Goal: Information Seeking & Learning: Learn about a topic

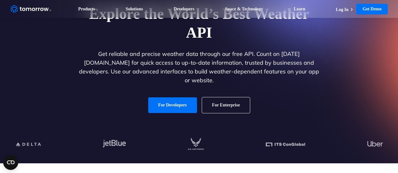
click at [164, 98] on link "For Developers" at bounding box center [172, 106] width 49 height 16
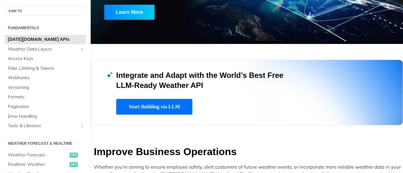
scroll to position [126, 0]
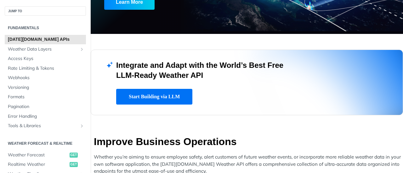
drag, startPoint x: 122, startPoint y: 65, endPoint x: 222, endPoint y: 72, distance: 99.6
click at [222, 72] on h2 "Integrate and Adapt with the World’s Best Free LLM-Ready Weather API" at bounding box center [209, 70] width 186 height 20
click at [222, 75] on h2 "Integrate and Adapt with the World’s Best Free LLM-Ready Weather API" at bounding box center [209, 70] width 186 height 20
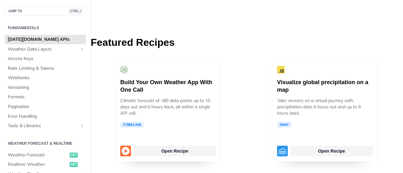
scroll to position [1541, 0]
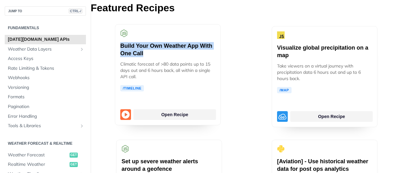
drag, startPoint x: 115, startPoint y: 36, endPoint x: 167, endPoint y: 50, distance: 54.1
click at [167, 50] on div "Build Your Own Weather App With One Call Climatic forecast of >80 data points u…" at bounding box center [168, 74] width 106 height 101
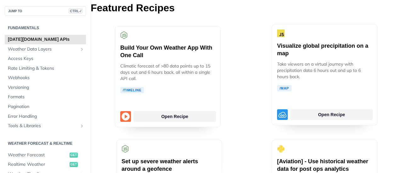
click at [271, 68] on div "Visualize global precipitation on a map Take viewers on a virtual journey with …" at bounding box center [324, 74] width 106 height 101
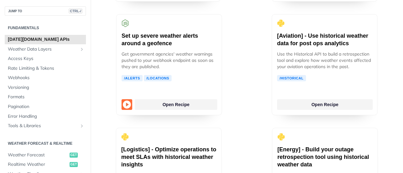
scroll to position [1636, 0]
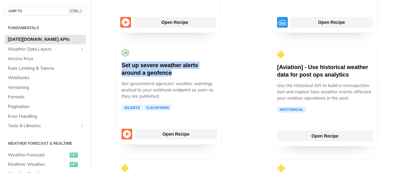
drag, startPoint x: 119, startPoint y: 58, endPoint x: 179, endPoint y: 66, distance: 60.9
click at [179, 66] on div "Set up severe weather alerts around a geofence Get government agencies' weather…" at bounding box center [169, 94] width 106 height 101
click at [179, 66] on h5 "Set up severe weather alerts around a geofence" at bounding box center [168, 69] width 95 height 15
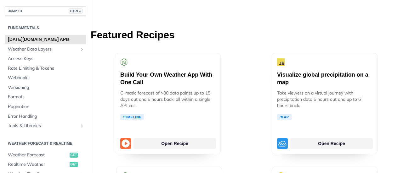
scroll to position [1510, 0]
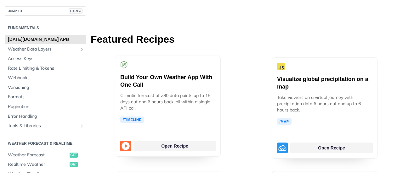
click at [173, 145] on div "Build Your Own Weather App With One Call Climatic forecast of >80 data points u…" at bounding box center [168, 106] width 106 height 101
click at [173, 142] on link "Open Recipe" at bounding box center [174, 146] width 82 height 11
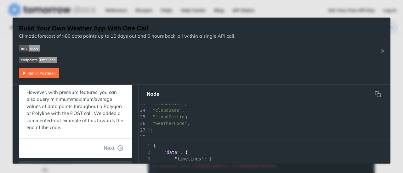
scroll to position [240, 0]
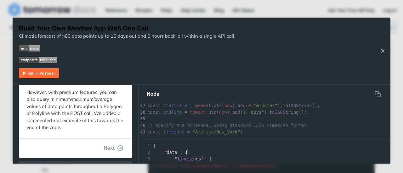
click at [384, 52] on icon "Close Recipe" at bounding box center [382, 51] width 6 height 6
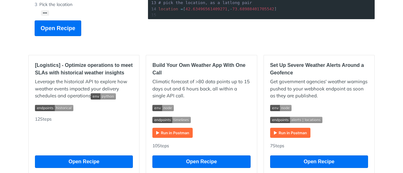
scroll to position [189, 0]
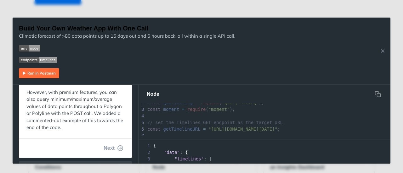
scroll to position [12, 0]
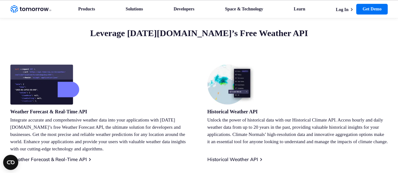
scroll to position [252, 0]
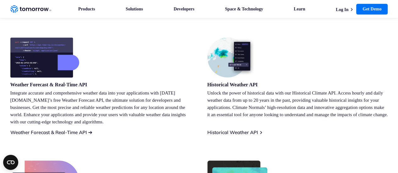
click at [65, 131] on link "Weather Forecast & Real-Time API" at bounding box center [48, 133] width 76 height 6
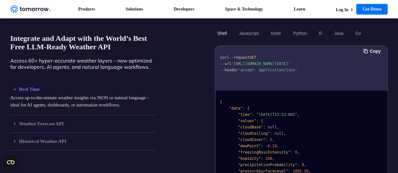
scroll to position [566, 0]
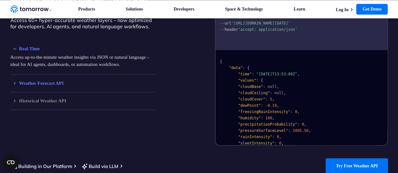
click at [42, 86] on h3 "Weather Forecast API" at bounding box center [82, 83] width 145 height 5
